Goal: Check status: Check status

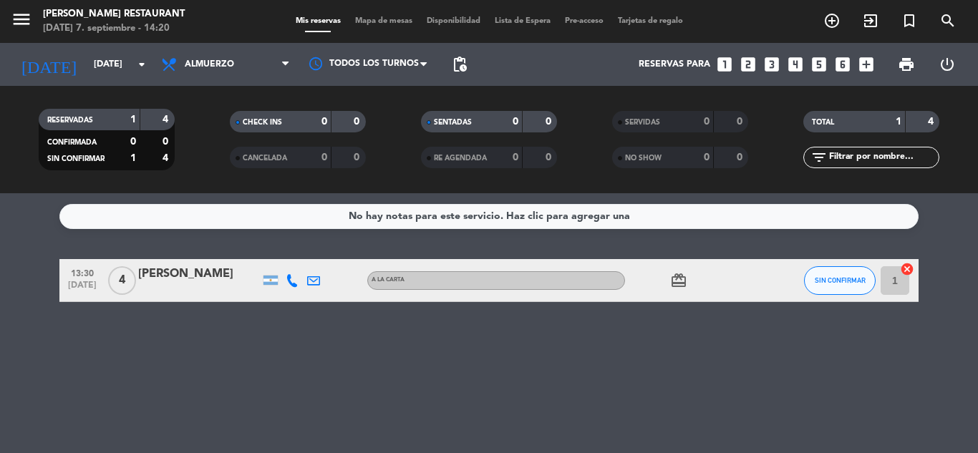
click at [763, 281] on div at bounding box center [773, 280] width 39 height 42
click at [841, 280] on span "SIN CONFIRMAR" at bounding box center [840, 280] width 51 height 8
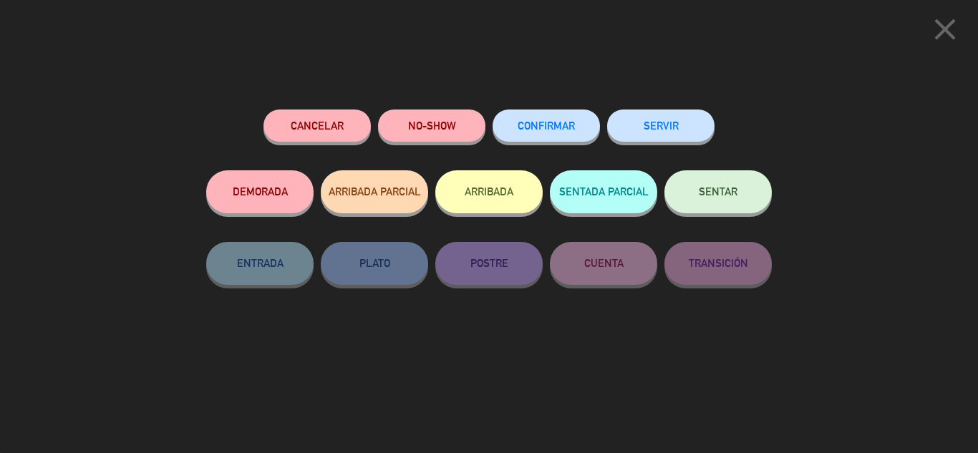
click at [266, 187] on button "DEMORADA" at bounding box center [259, 191] width 107 height 43
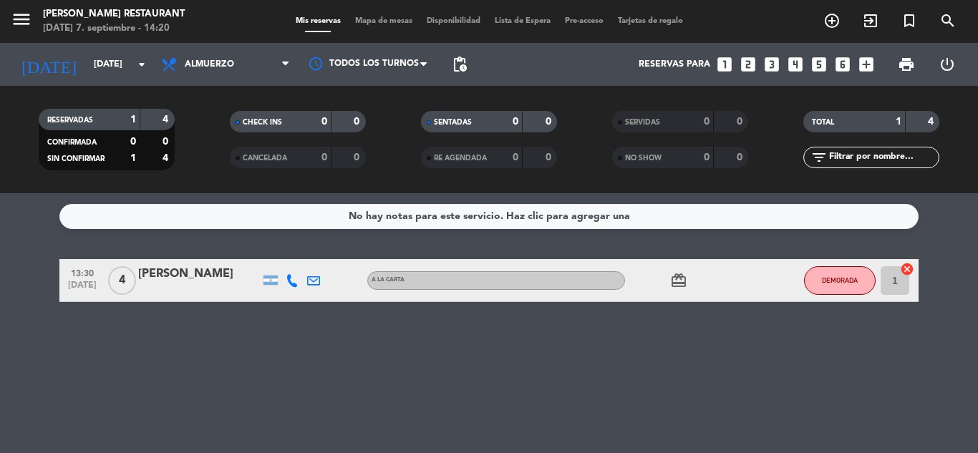
click at [17, 274] on bookings-row "13:30 [DATE] 4 [PERSON_NAME] A LA CARTA card_giftcard DEMORADA 1 cancel" at bounding box center [489, 280] width 978 height 43
click at [498, 375] on div "No hay notas para este servicio. Haz clic para agregar una 13:30 [DATE] 4 [PERS…" at bounding box center [489, 323] width 978 height 260
click at [501, 374] on div "No hay notas para este servicio. Haz clic para agregar una 13:30 [DATE] 4 [PERS…" at bounding box center [489, 323] width 978 height 260
drag, startPoint x: 397, startPoint y: 375, endPoint x: 249, endPoint y: -62, distance: 461.4
click at [249, 0] on html "close × [PERSON_NAME] Restaurant × chrome_reader_mode Listado de Reservas accou…" at bounding box center [489, 226] width 978 height 453
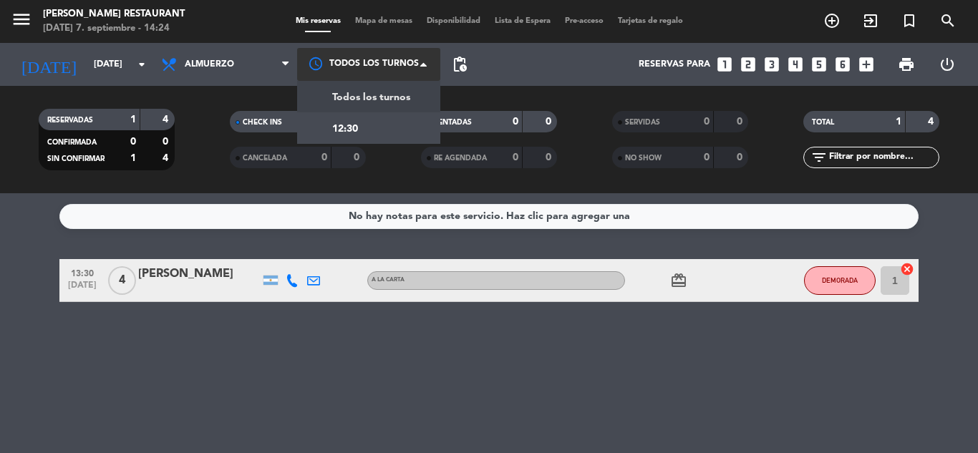
click at [351, 51] on div at bounding box center [368, 64] width 143 height 32
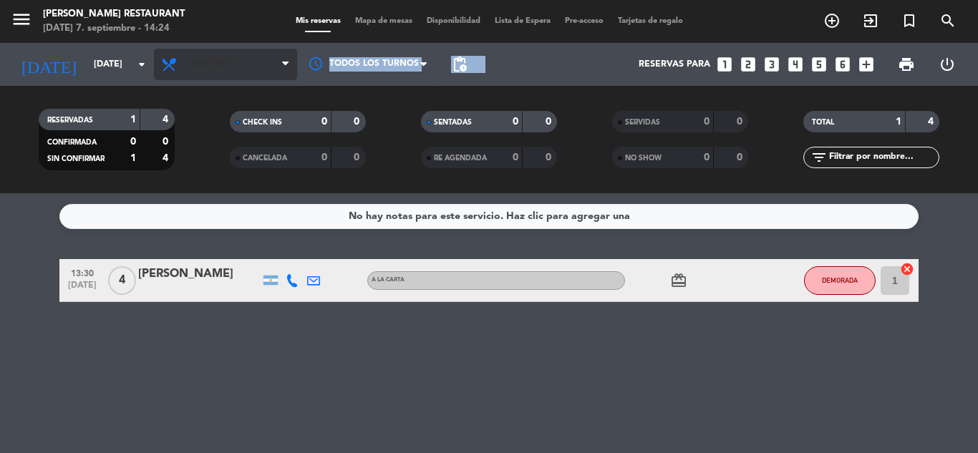
drag, startPoint x: 524, startPoint y: 77, endPoint x: 254, endPoint y: 59, distance: 270.7
click at [254, 59] on div "[DATE] [DATE] arrow_drop_down Todos los servicios Almuerzo Cena Almuerzo Todos …" at bounding box center [489, 64] width 978 height 43
click at [254, 59] on span "Almuerzo" at bounding box center [225, 65] width 143 height 32
click at [258, 168] on div "menu [PERSON_NAME] Restaurant [DATE] 7. septiembre - 14:25 Mis reservas Mapa de…" at bounding box center [489, 96] width 978 height 193
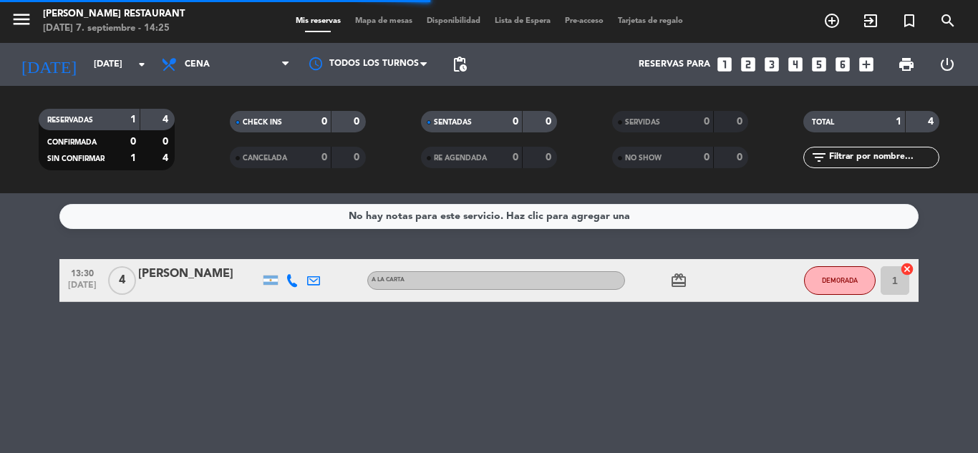
click at [47, 274] on bookings-row "13:30 [DATE] 4 [PERSON_NAME] A LA CARTA card_giftcard DEMORADA 1 cancel" at bounding box center [489, 280] width 978 height 43
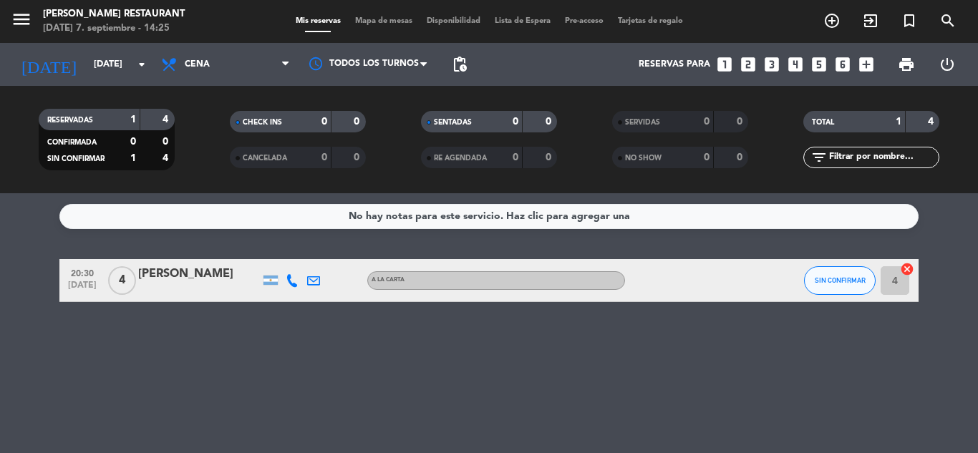
drag, startPoint x: 242, startPoint y: 69, endPoint x: 246, endPoint y: 82, distance: 13.6
click at [246, 82] on div "Todos los servicios Almuerzo Cena Cena Todos los servicios Almuerzo Cena" at bounding box center [225, 64] width 143 height 43
click at [238, 66] on span "Cena" at bounding box center [225, 65] width 143 height 32
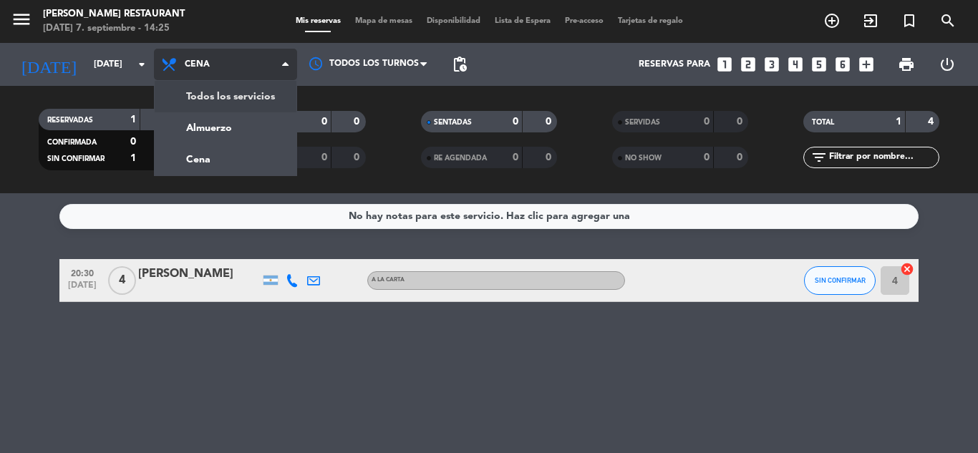
click at [236, 104] on div "menu [PERSON_NAME] Restaurant [DATE] 7. septiembre - 14:25 Mis reservas Mapa de…" at bounding box center [489, 96] width 978 height 193
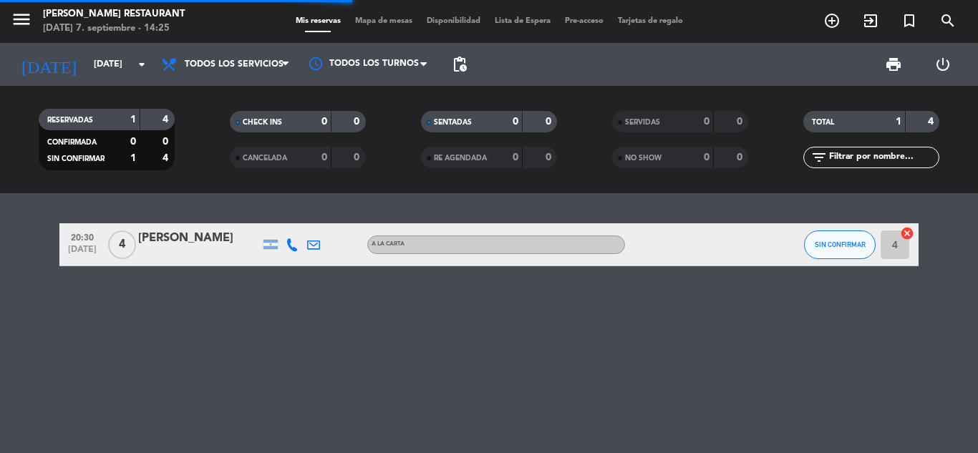
click at [2, 294] on div "20:30 [DATE] 4 [PERSON_NAME] A LA CARTA SIN CONFIRMAR 4 cancel" at bounding box center [489, 323] width 978 height 260
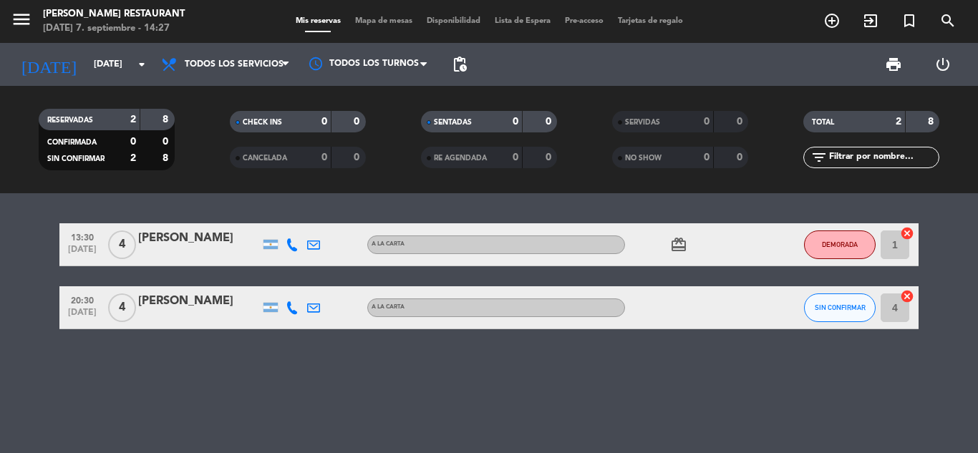
click at [42, 307] on bookings-row "13:30 [DATE] 4 [PERSON_NAME] A LA CARTA card_giftcard DEMORADA 1 cancel 20:30 […" at bounding box center [489, 276] width 978 height 106
click at [493, 387] on div "13:30 [DATE] 4 [PERSON_NAME] A LA CARTA card_giftcard DEMORADA 1 cancel 20:30 […" at bounding box center [489, 323] width 978 height 260
